Goal: Task Accomplishment & Management: Complete application form

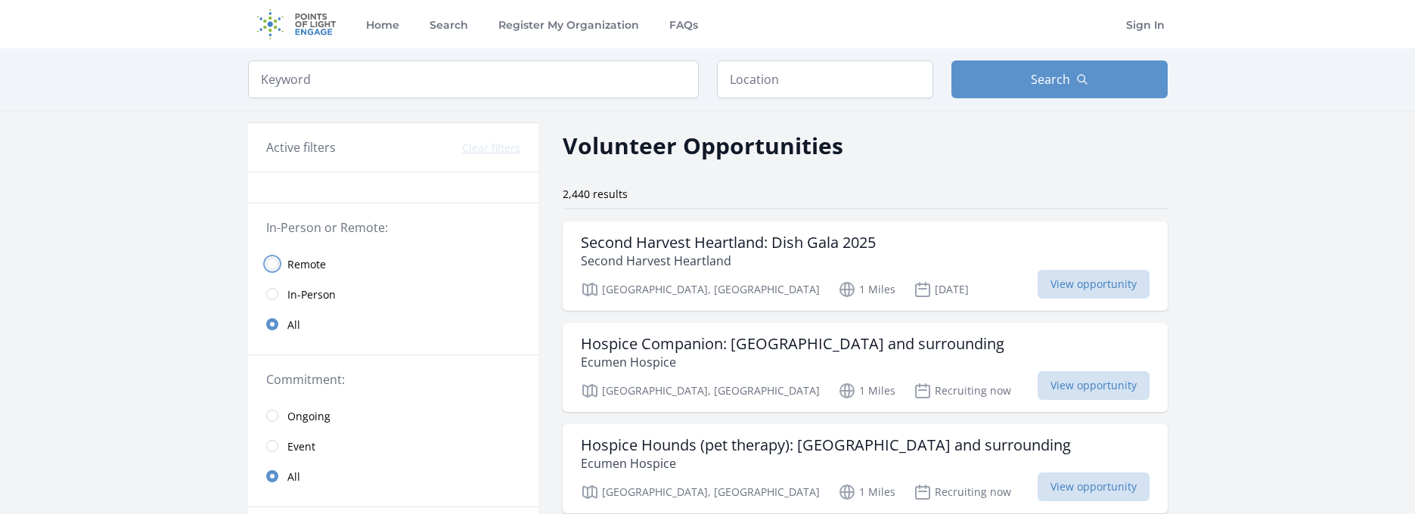
click at [266, 270] on input "radio" at bounding box center [272, 264] width 12 height 12
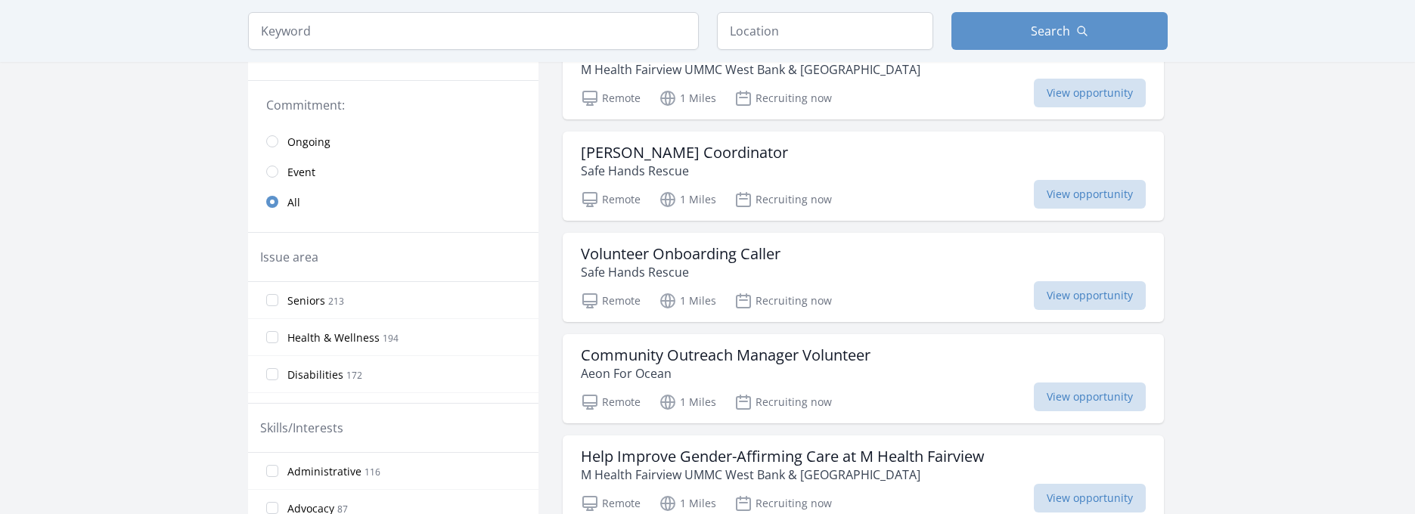
scroll to position [378, 0]
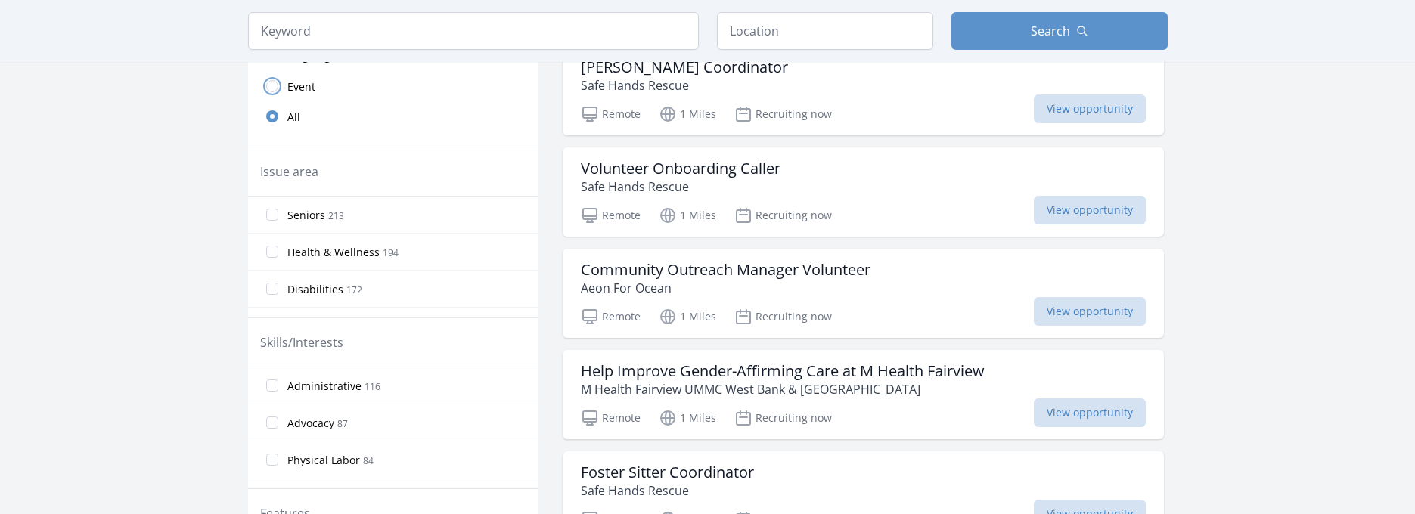
click at [266, 92] on input "radio" at bounding box center [272, 86] width 12 height 12
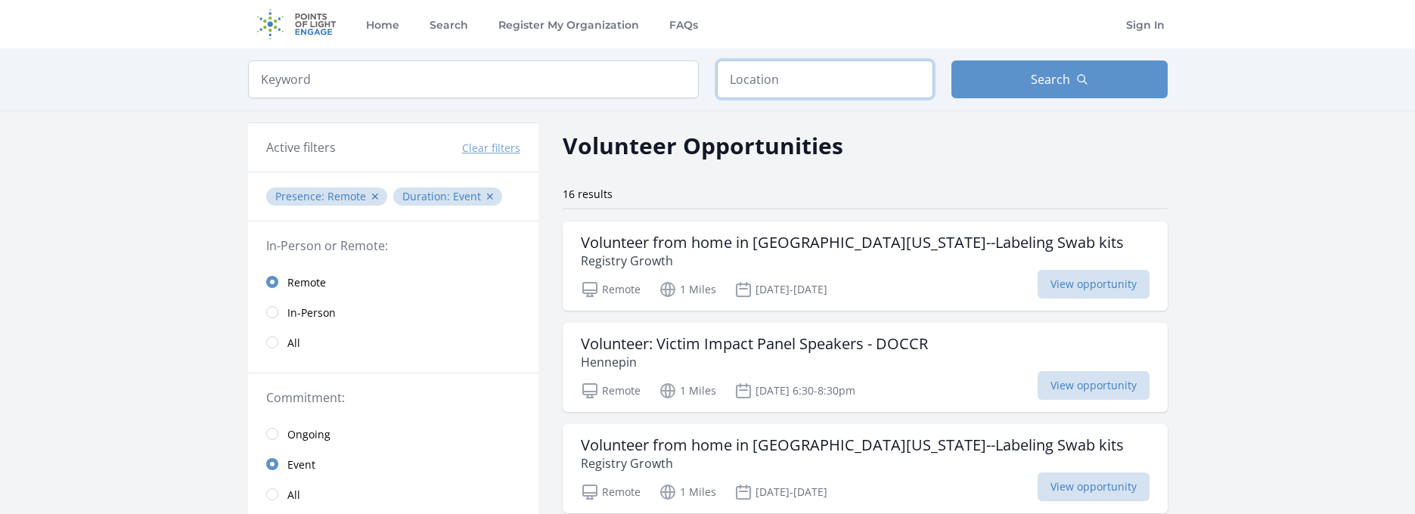
click at [853, 98] on input "text" at bounding box center [825, 80] width 216 height 38
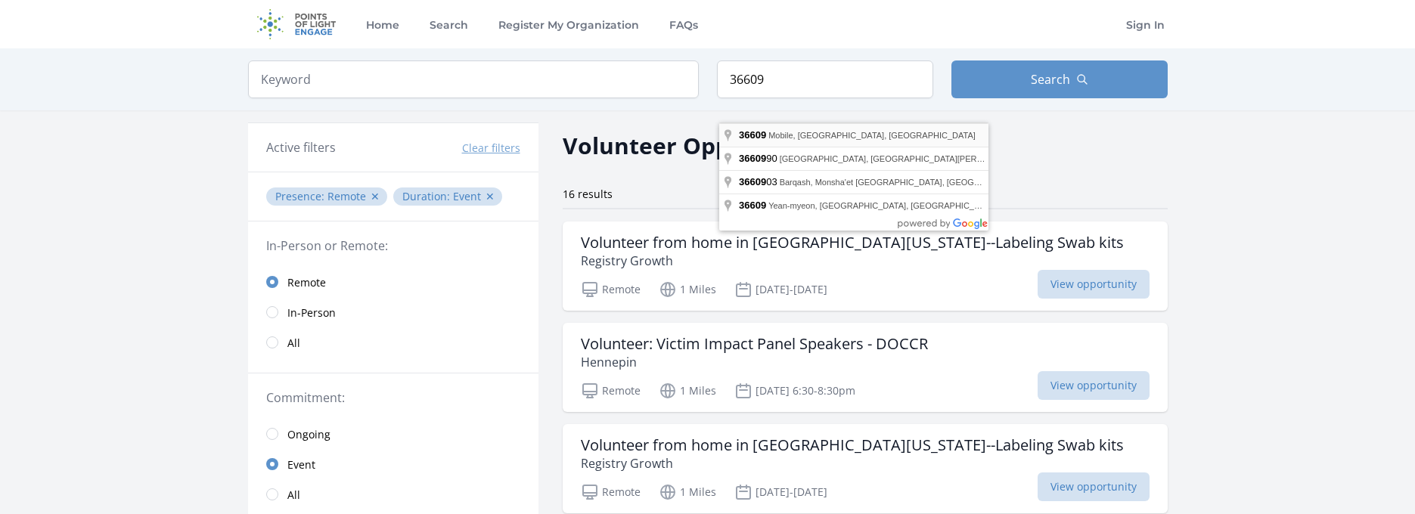
type input "Mobile, AL 36609, [GEOGRAPHIC_DATA]"
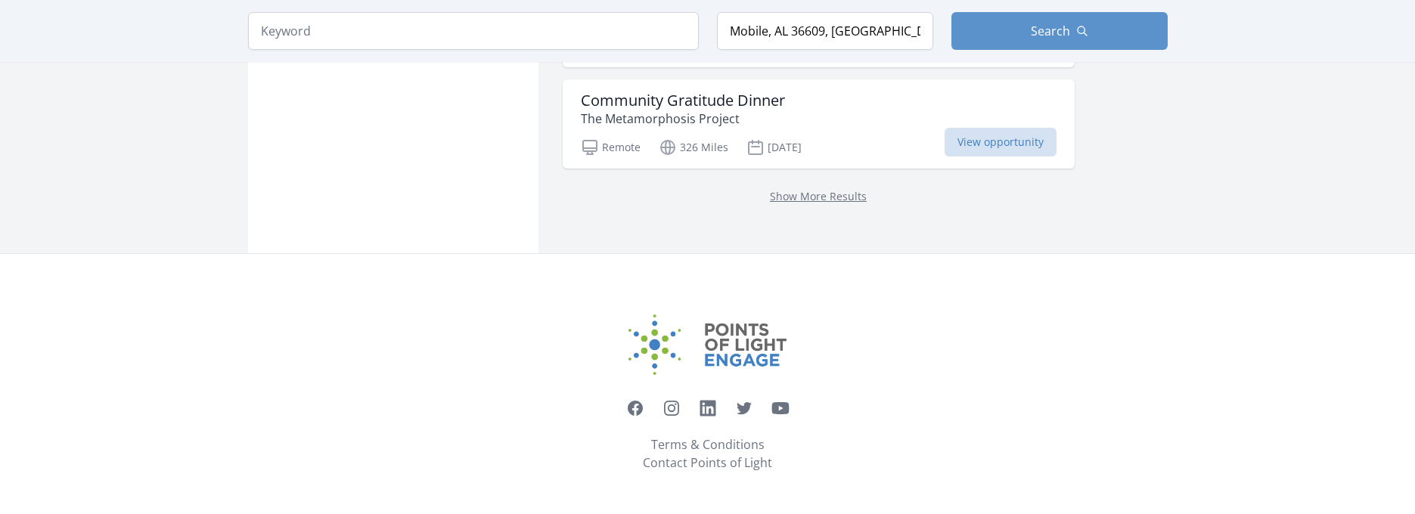
scroll to position [2420, 0]
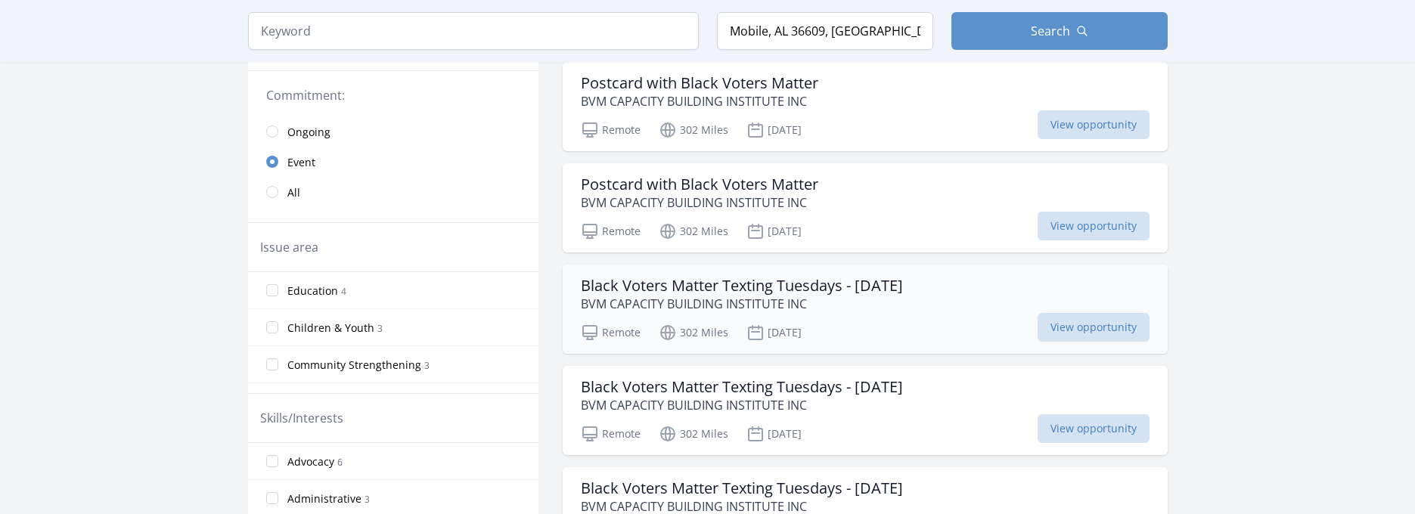
scroll to position [378, 0]
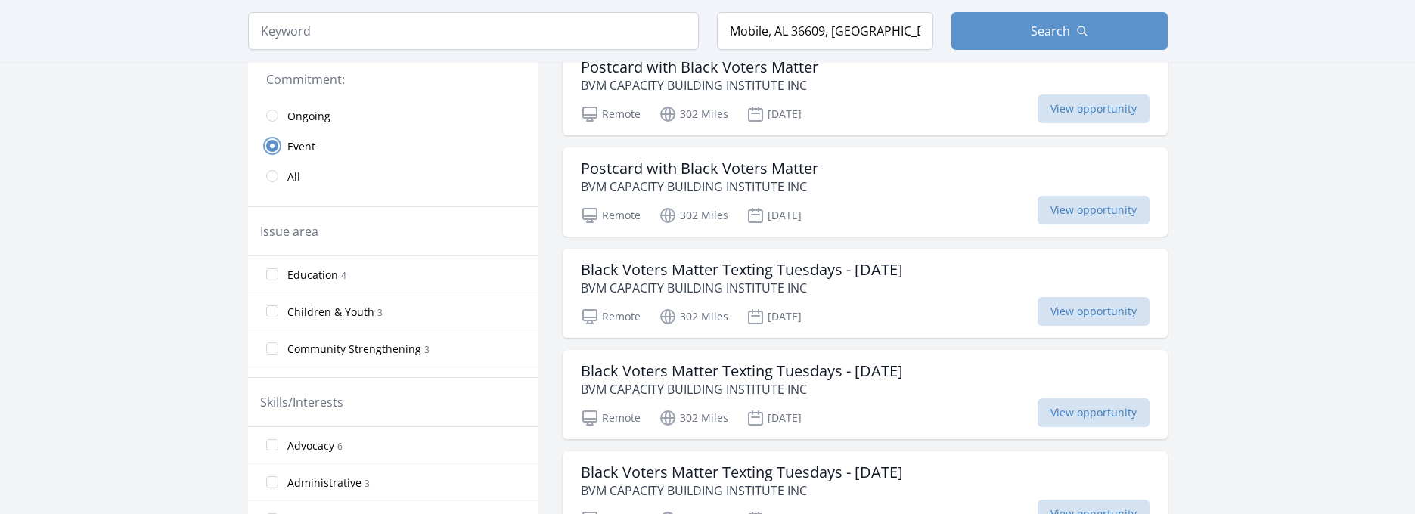
click at [266, 152] on input "radio" at bounding box center [272, 146] width 12 height 12
click at [266, 182] on input "radio" at bounding box center [272, 176] width 12 height 12
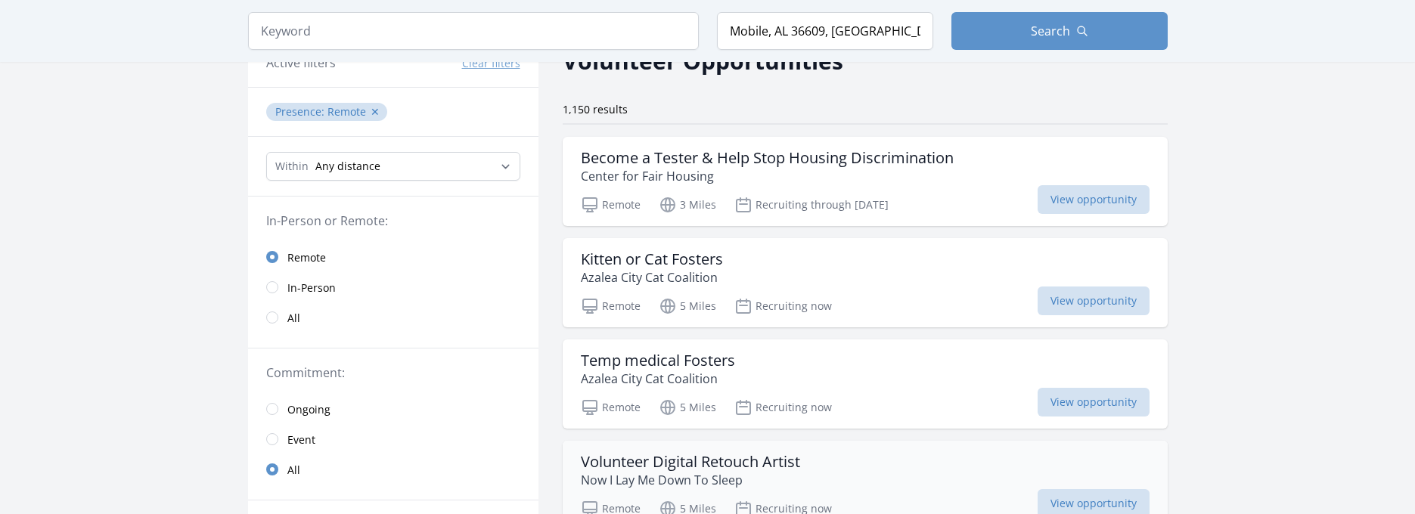
scroll to position [76, 0]
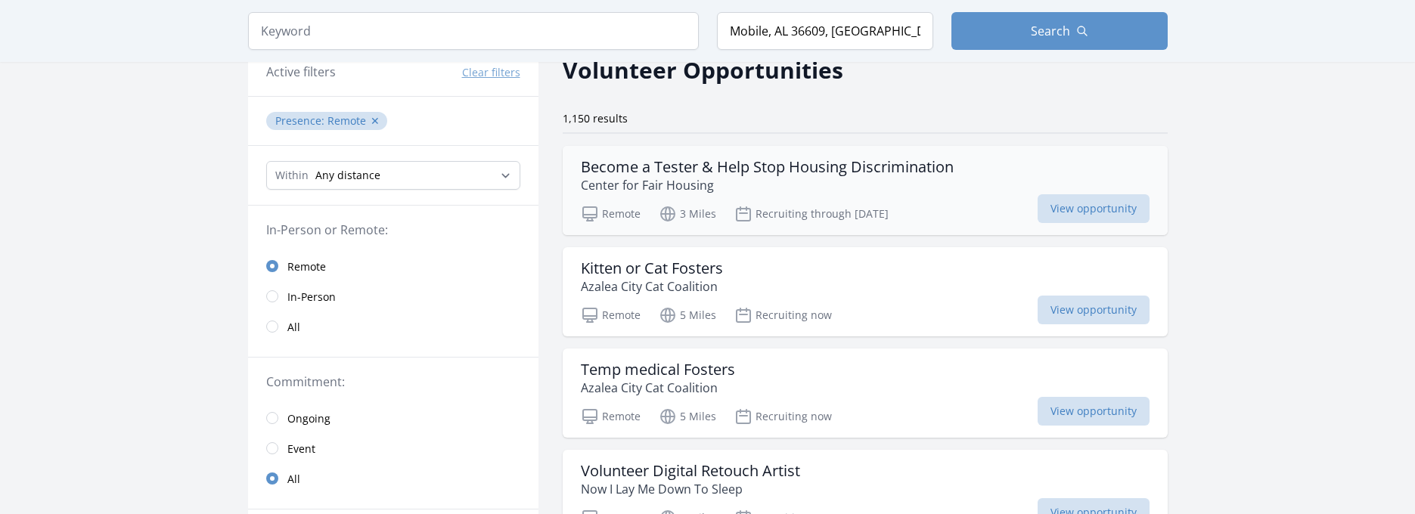
click at [766, 176] on h3 "Become a Tester & Help Stop Housing Discrimination" at bounding box center [767, 167] width 373 height 18
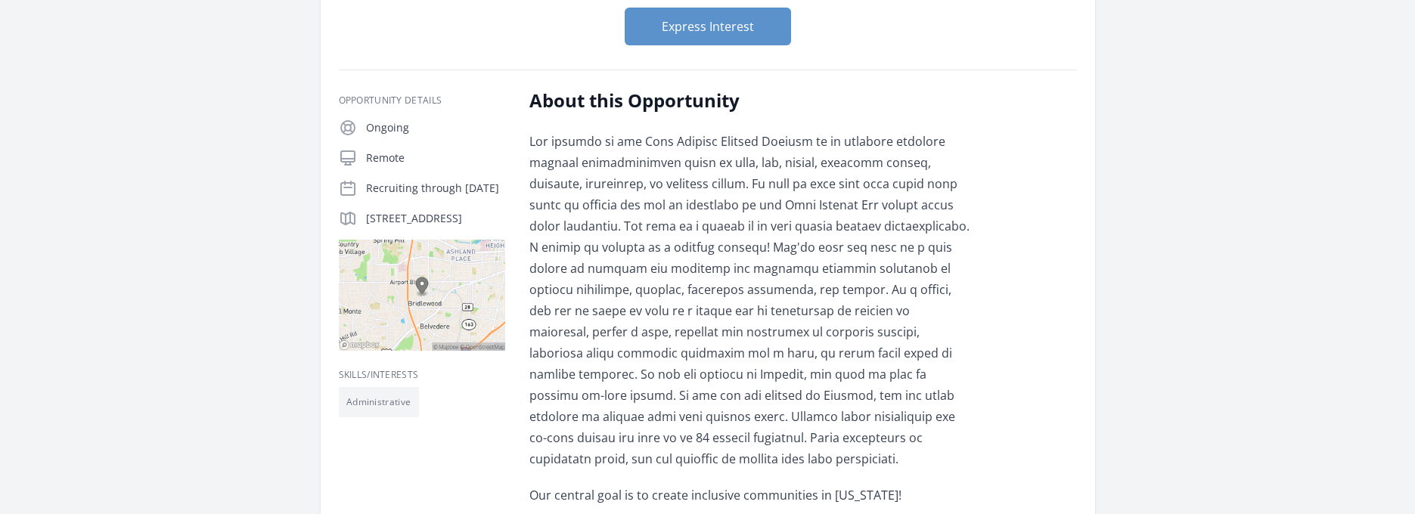
scroll to position [227, 0]
